Goal: Find specific page/section: Find specific page/section

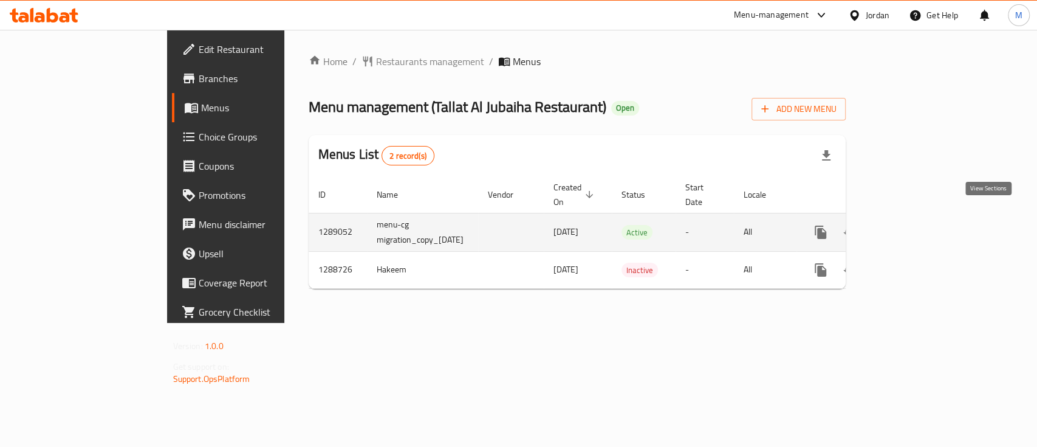
click at [916, 225] on icon "enhanced table" at bounding box center [908, 232] width 15 height 15
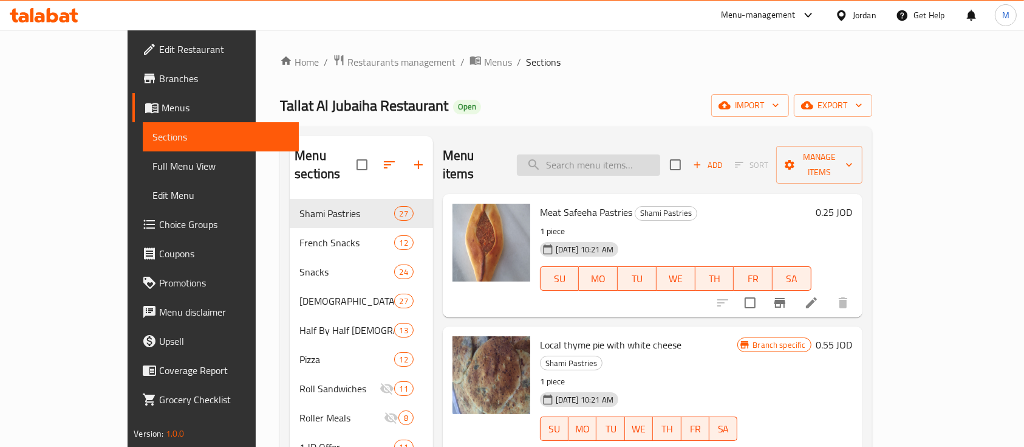
click at [617, 154] on input "search" at bounding box center [588, 164] width 143 height 21
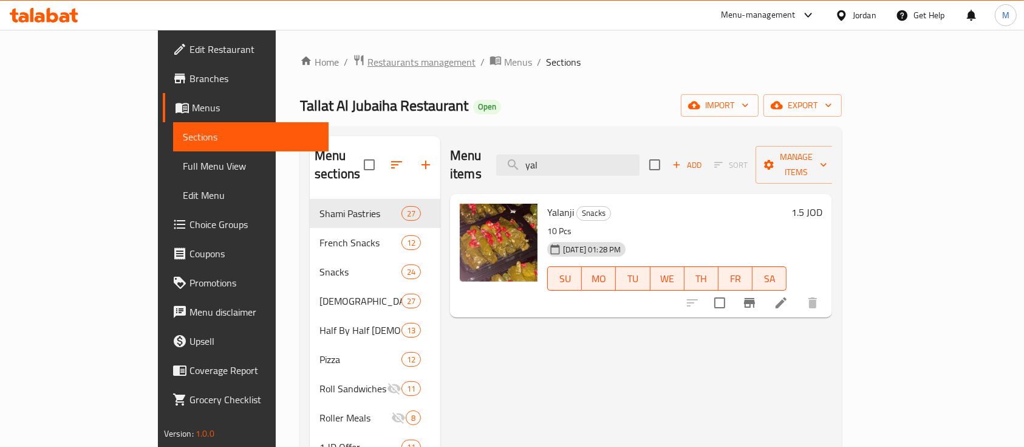
type input "yal"
click at [368, 59] on span "Restaurants management" at bounding box center [422, 62] width 108 height 15
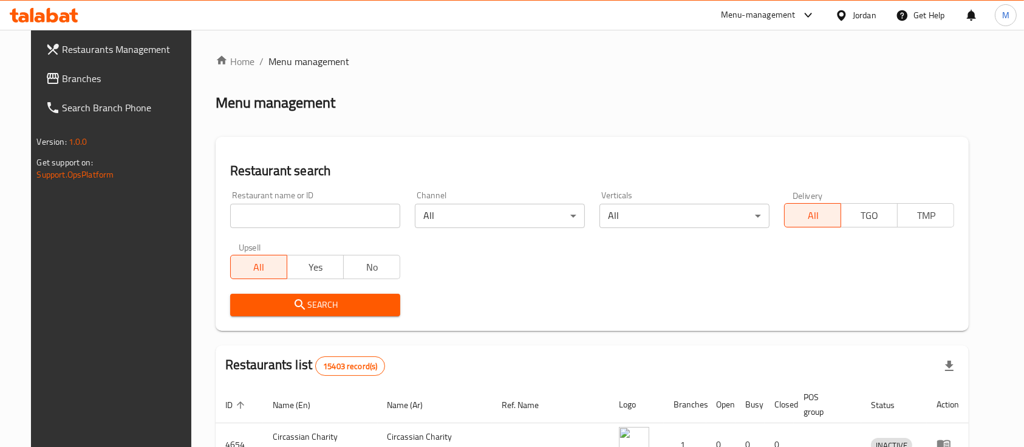
click at [338, 211] on input "search" at bounding box center [315, 216] width 170 height 24
type input "Talet Al-Jubeiha"
click at [301, 306] on span "Search" at bounding box center [315, 304] width 151 height 15
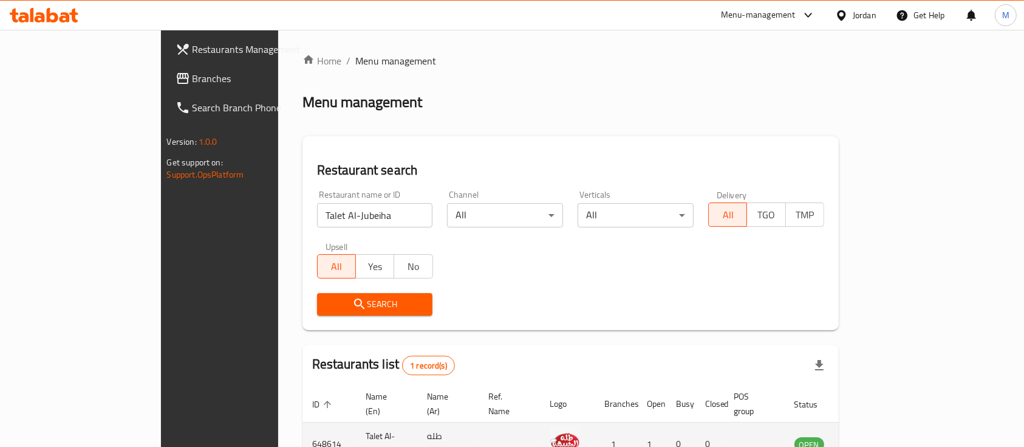
scroll to position [71, 0]
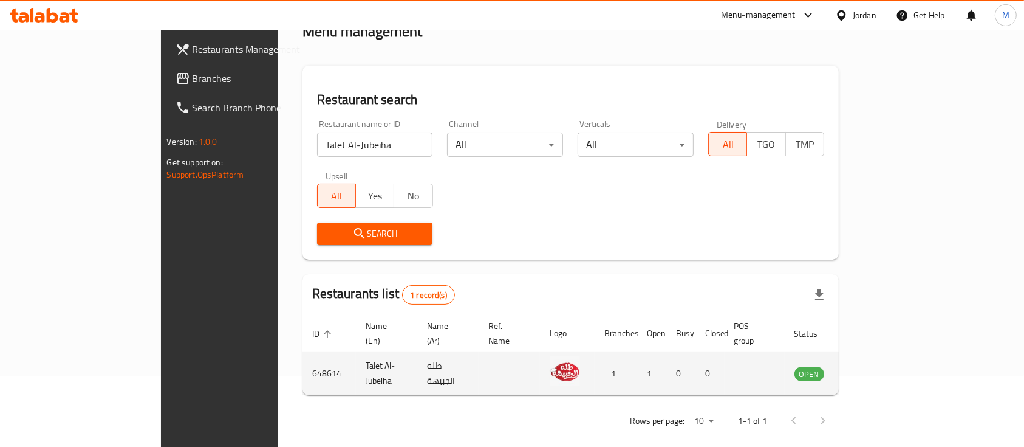
click at [873, 366] on icon "enhanced table" at bounding box center [865, 373] width 15 height 15
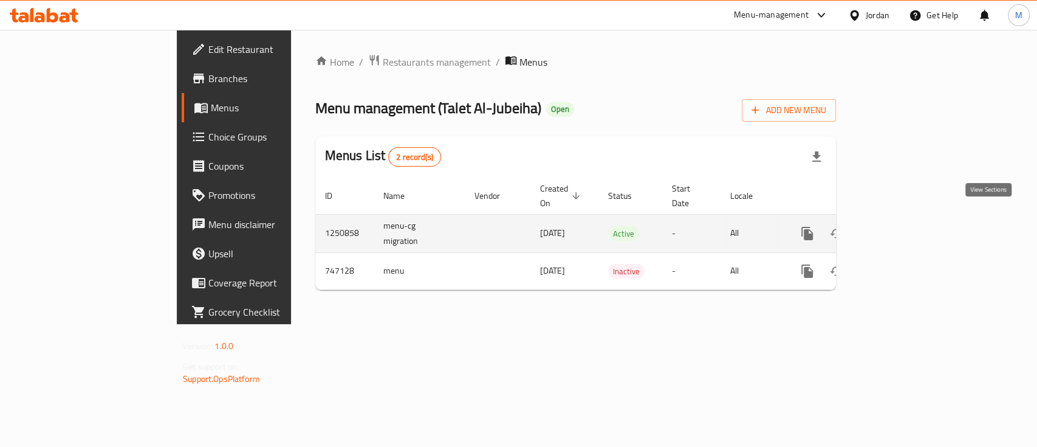
click at [910, 222] on link "enhanced table" at bounding box center [894, 233] width 29 height 29
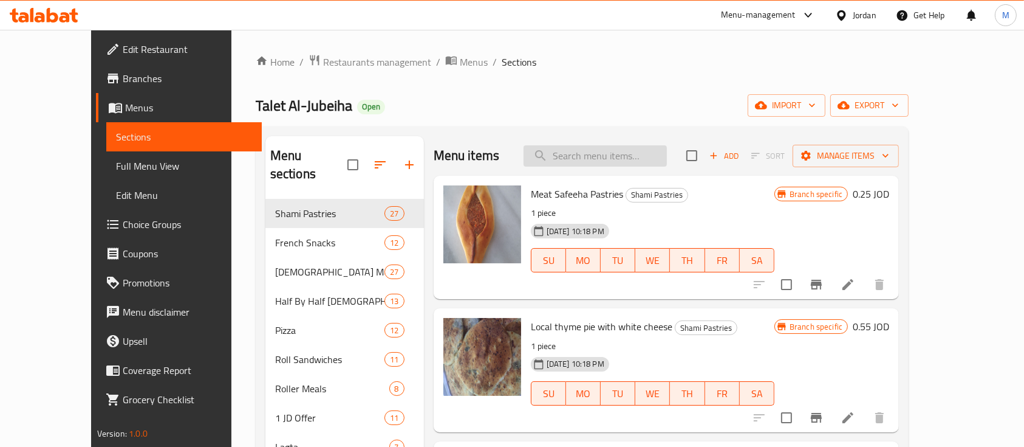
click at [598, 160] on input "search" at bounding box center [595, 155] width 143 height 21
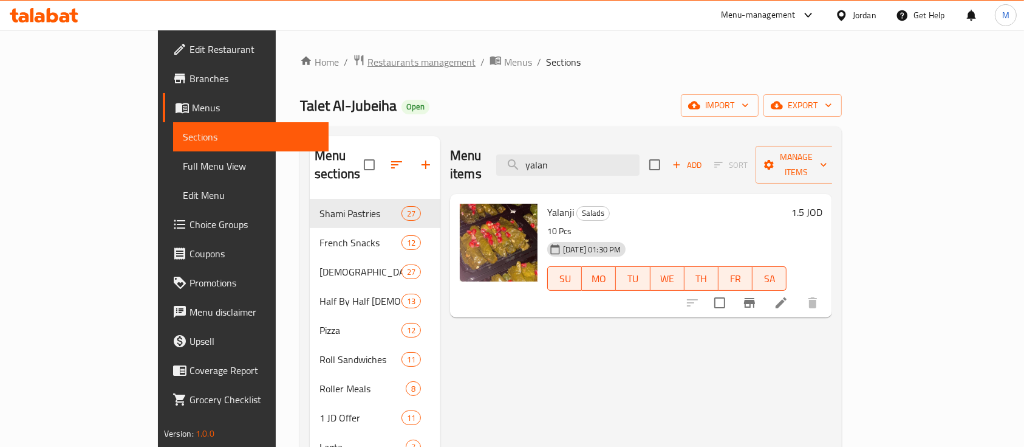
type input "yalan"
click at [368, 61] on span "Restaurants management" at bounding box center [422, 62] width 108 height 15
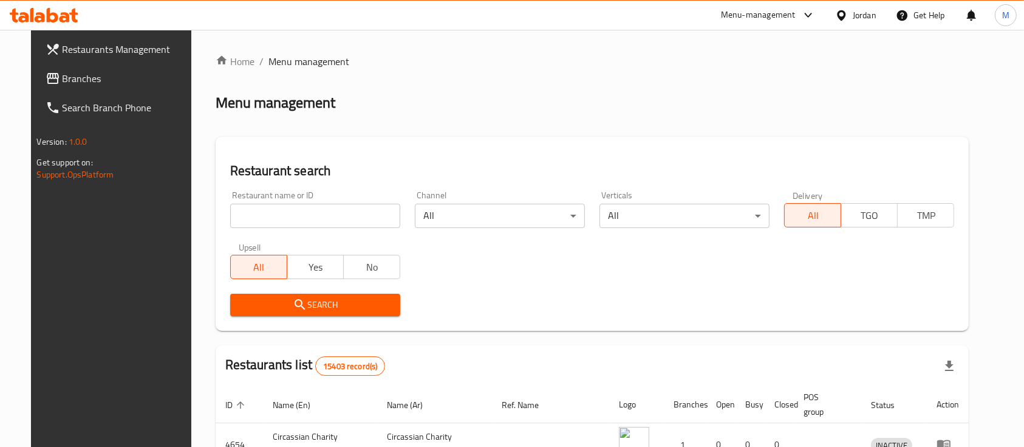
click at [371, 211] on input "search" at bounding box center [315, 216] width 170 height 24
type input "huda"
click at [351, 295] on button "Search" at bounding box center [315, 304] width 170 height 22
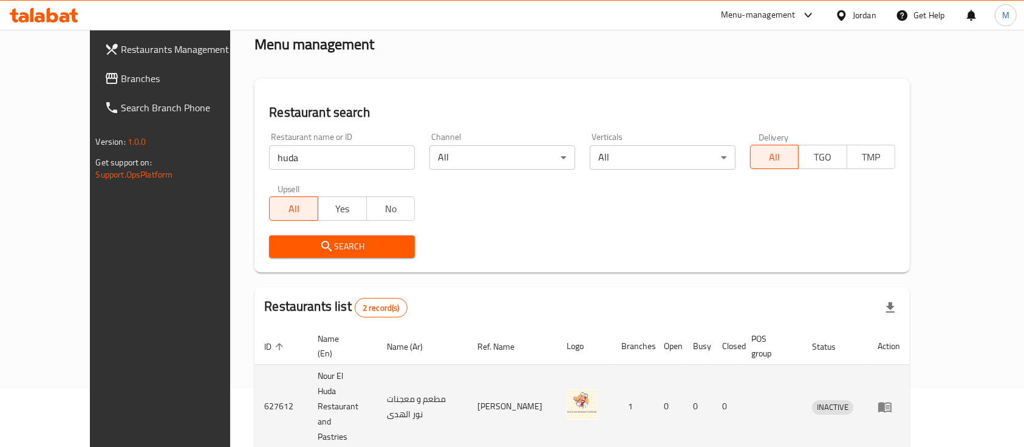
scroll to position [127, 0]
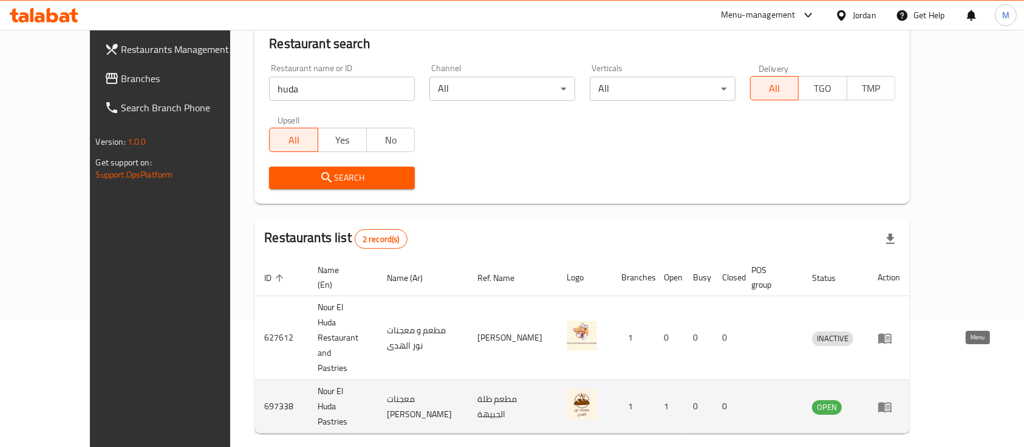
click at [892, 399] on icon "enhanced table" at bounding box center [885, 406] width 15 height 15
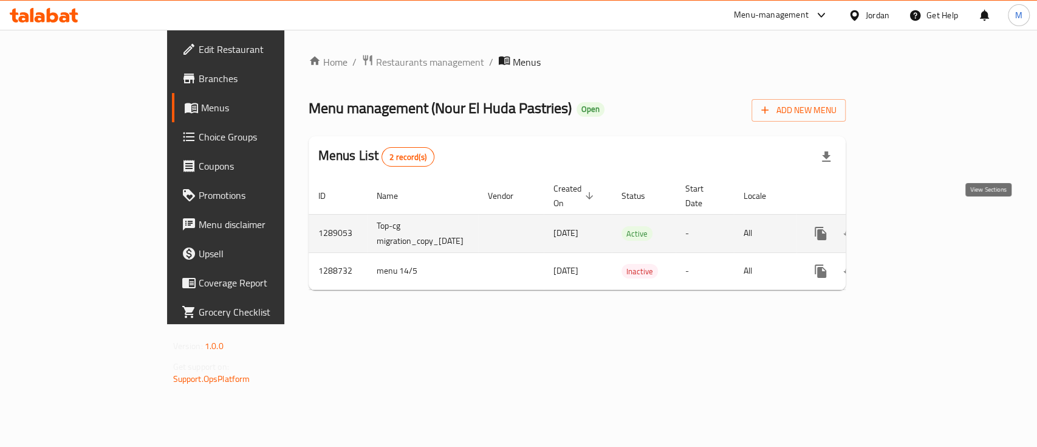
click at [923, 222] on link "enhanced table" at bounding box center [908, 233] width 29 height 29
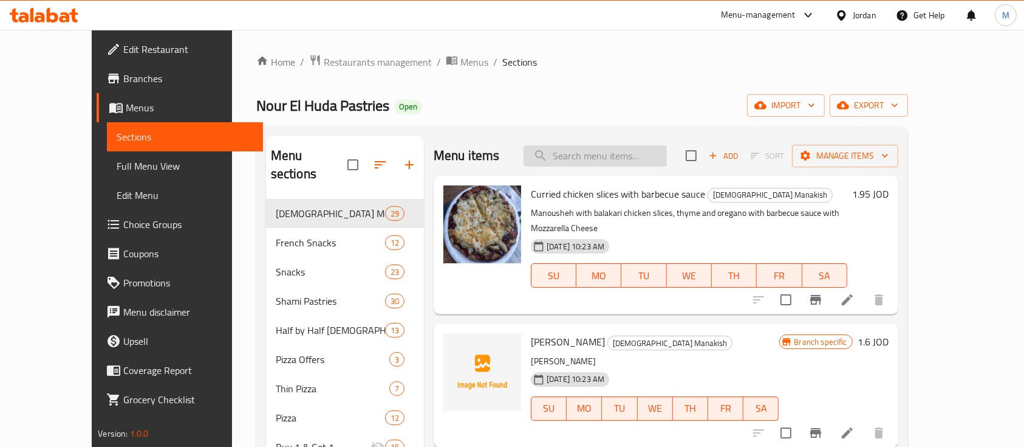
click at [638, 152] on input "search" at bounding box center [595, 155] width 143 height 21
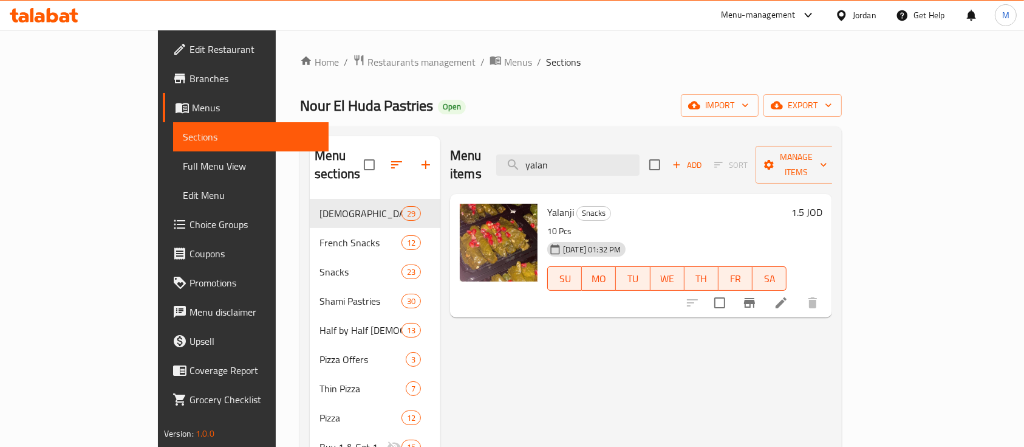
type input "yalan"
